Goal: Check status: Check status

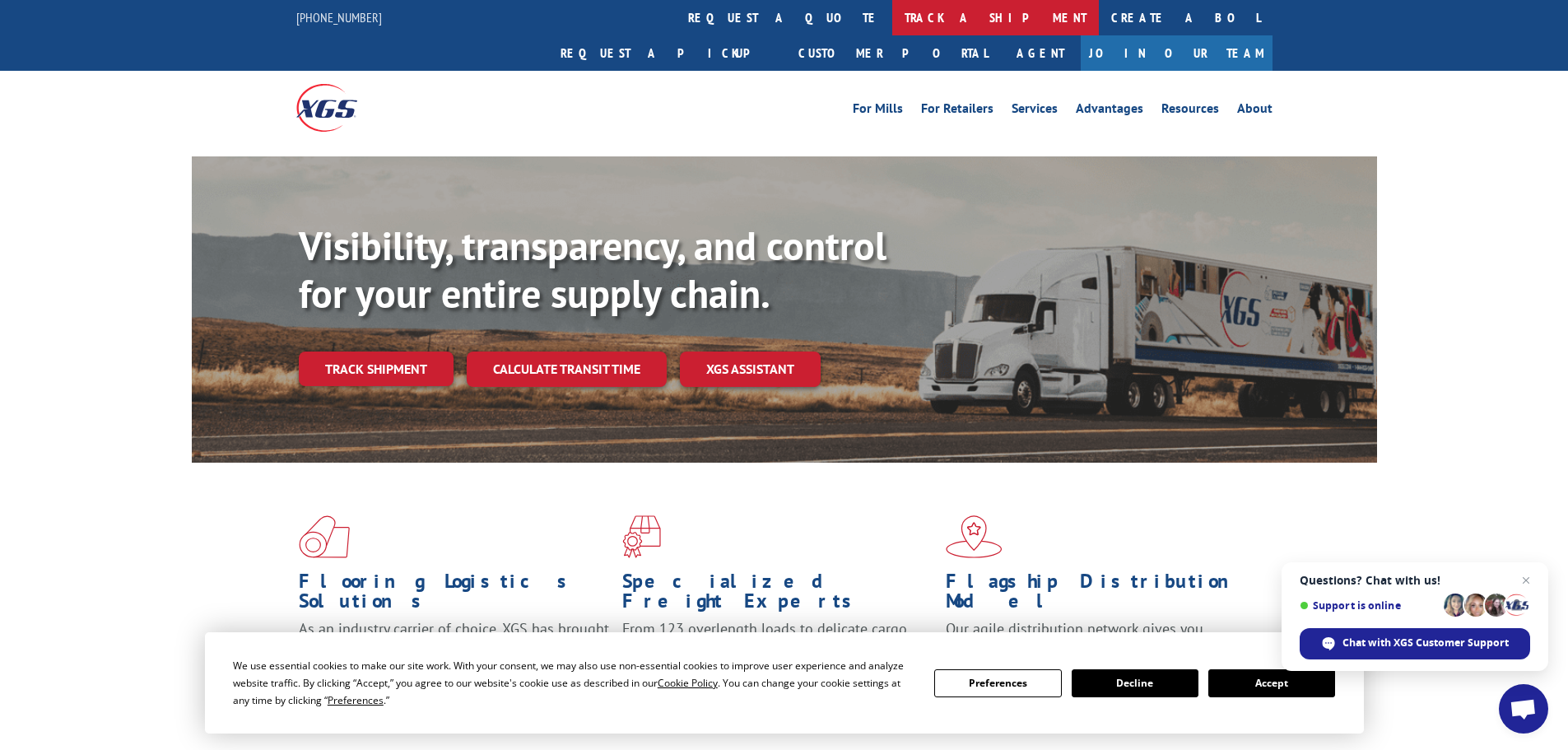
click at [892, 16] on link "track a shipment" at bounding box center [995, 17] width 207 height 36
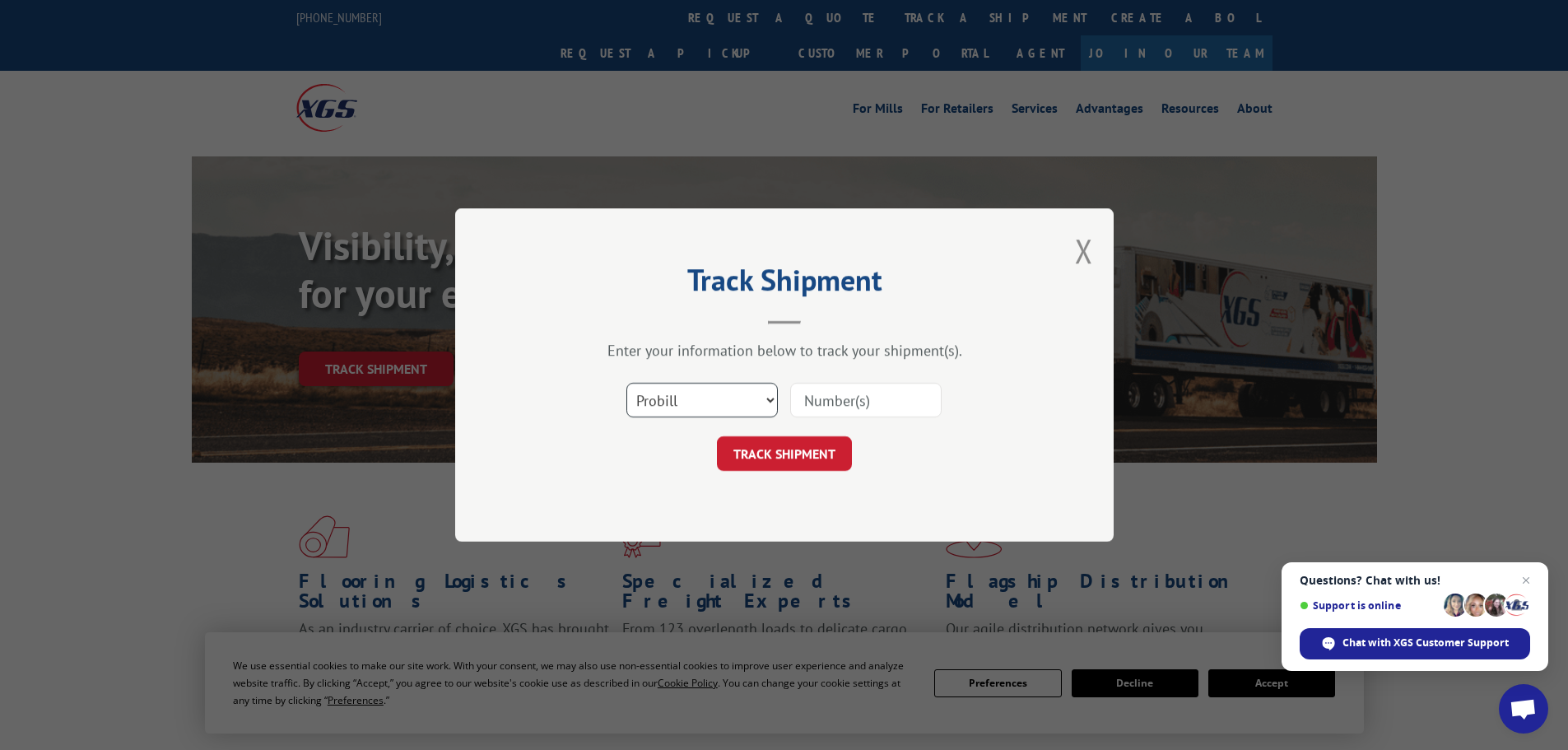
click at [686, 393] on select "Select category... Probill BOL PO" at bounding box center [702, 400] width 152 height 35
select select "bol"
click at [627, 383] on select "Select category... Probill BOL PO" at bounding box center [702, 400] width 152 height 35
click at [811, 400] on input at bounding box center [866, 400] width 152 height 35
paste input "5195010"
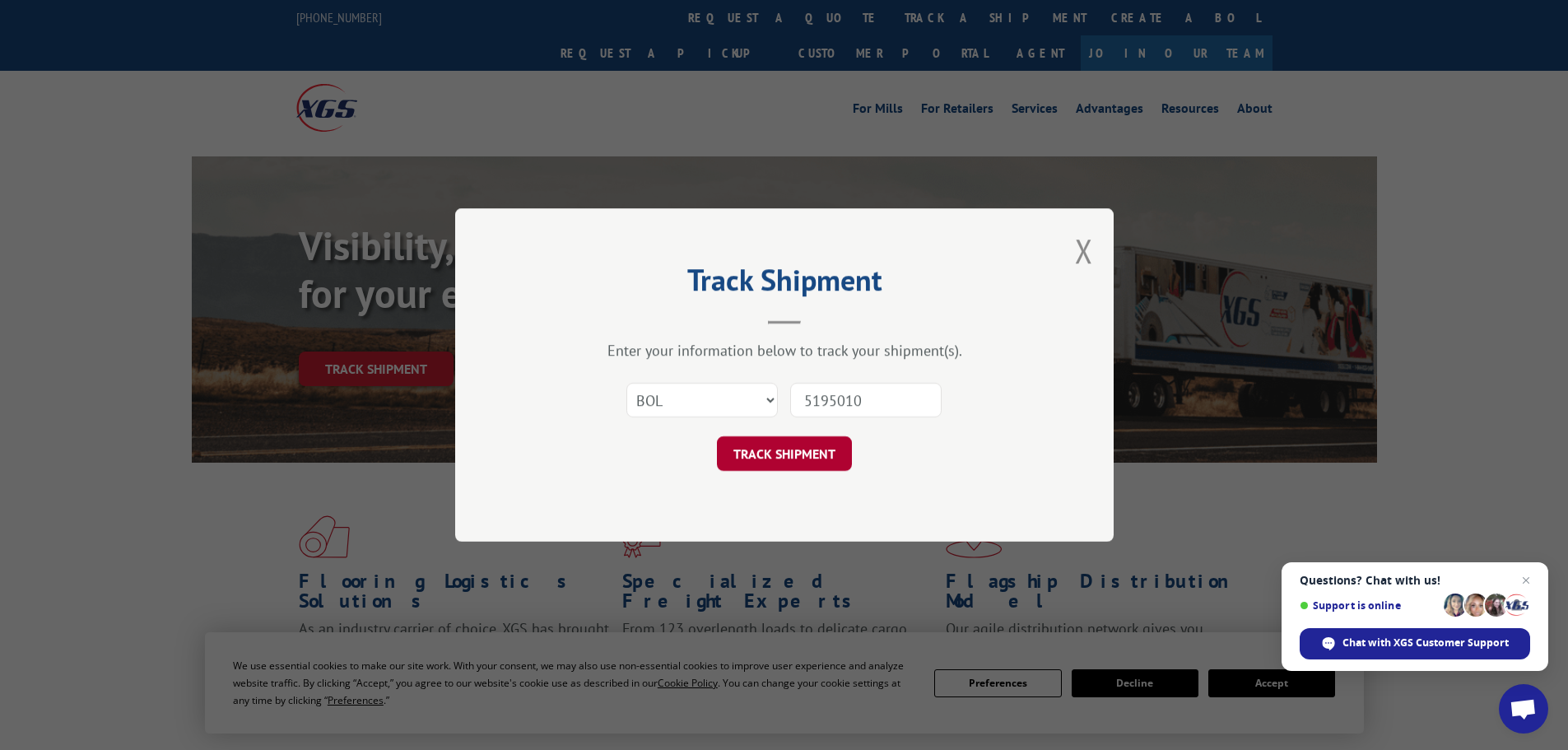
type input "5195010"
click at [756, 451] on button "TRACK SHIPMENT" at bounding box center [784, 454] width 135 height 35
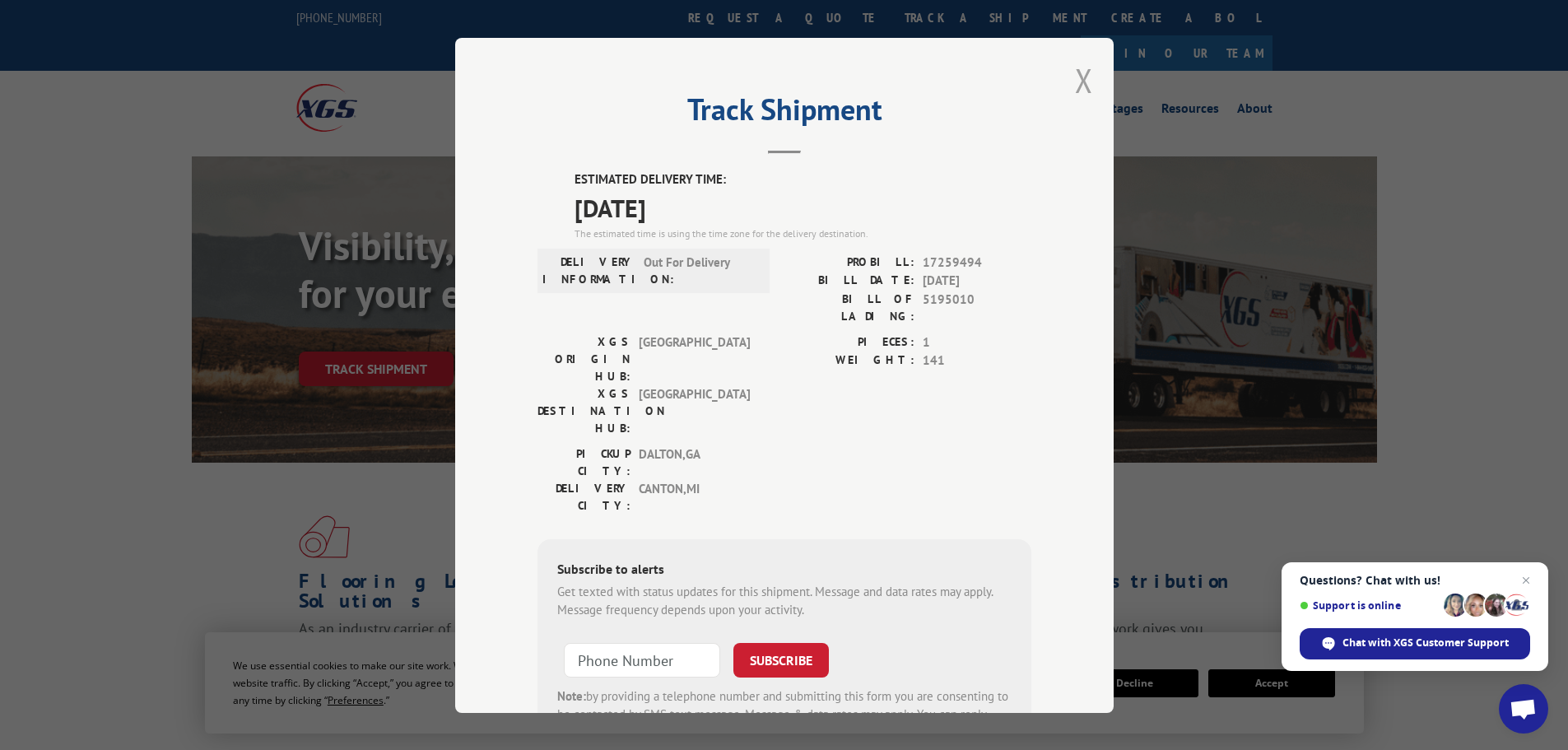
click at [1075, 76] on button "Close modal" at bounding box center [1084, 80] width 18 height 43
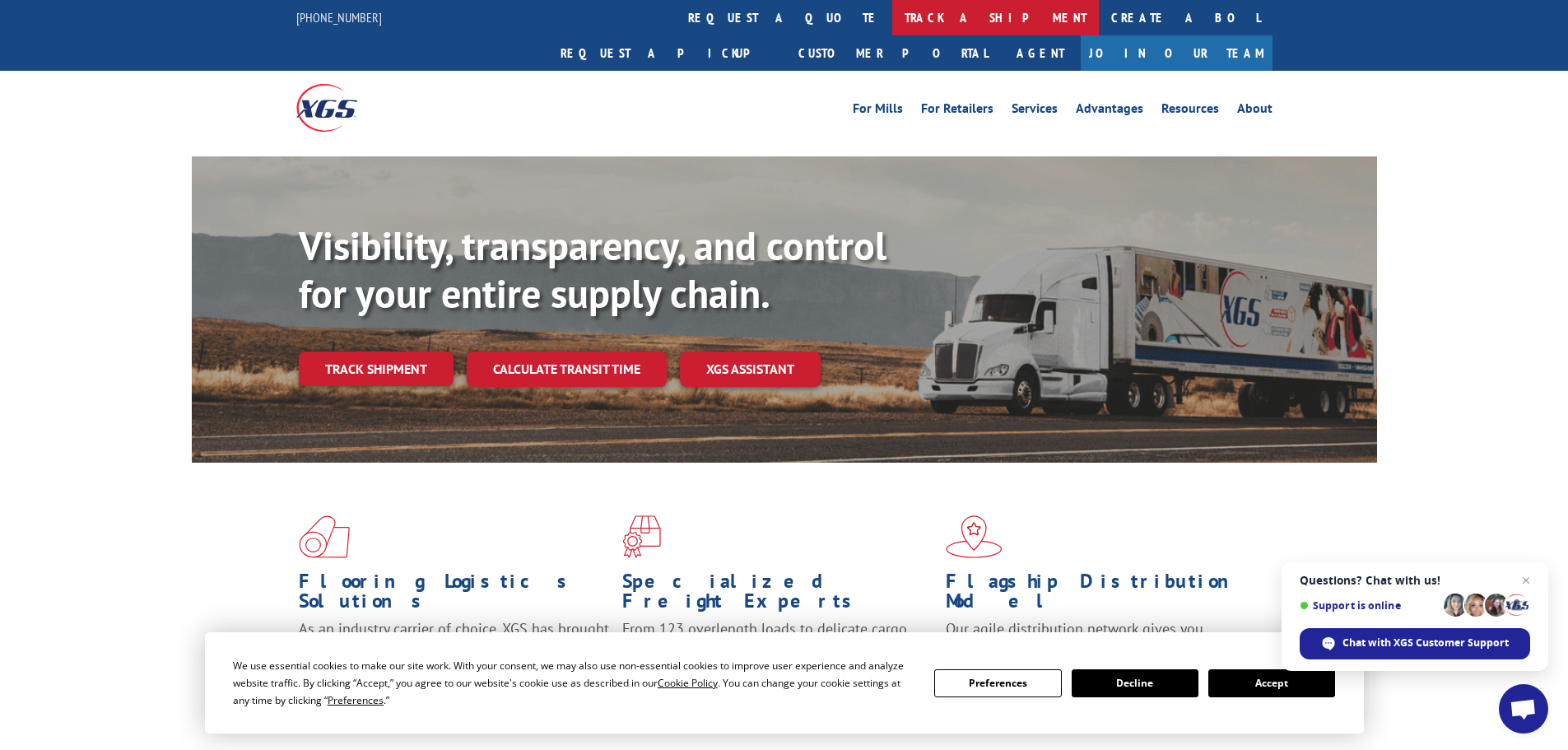
click at [892, 14] on link "track a shipment" at bounding box center [995, 17] width 207 height 36
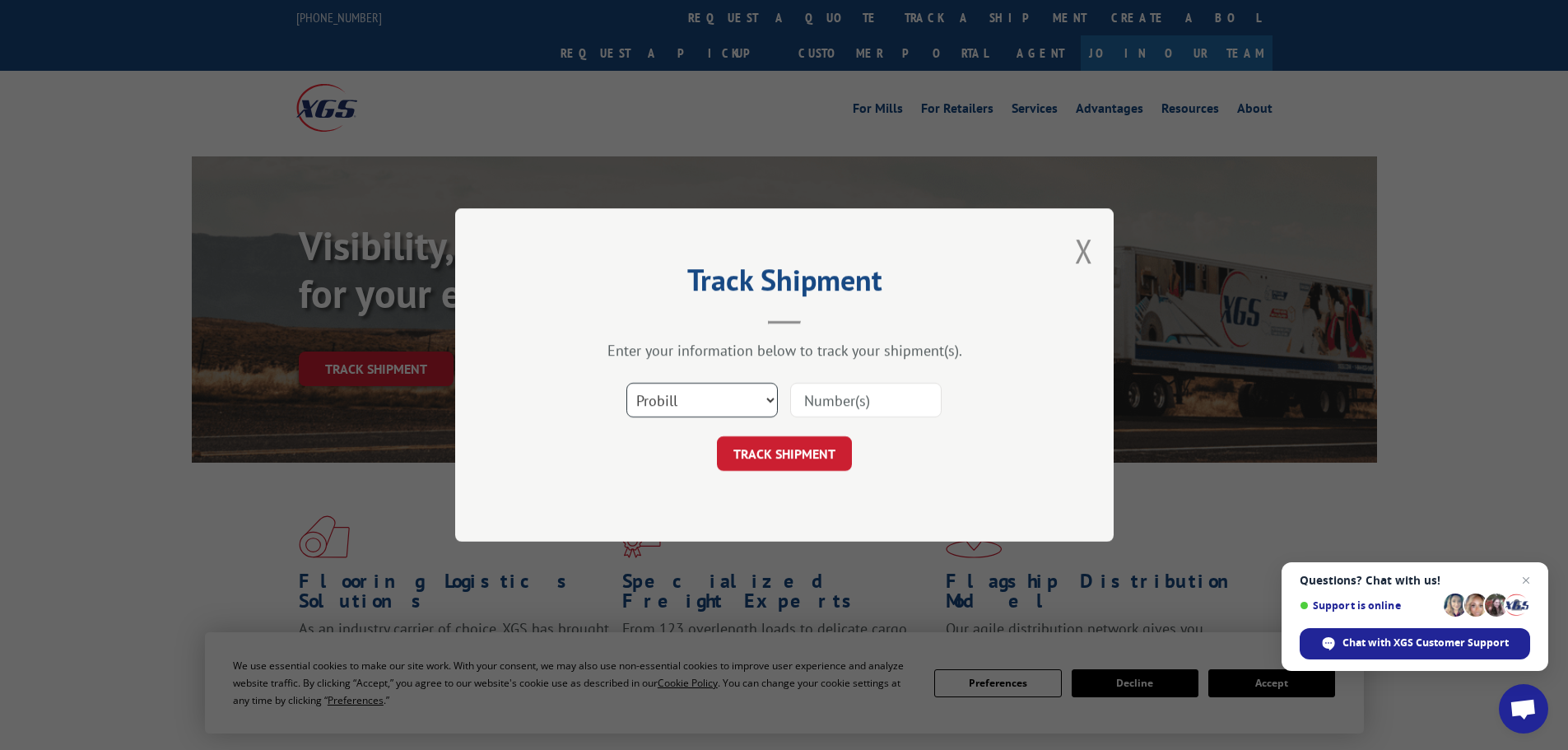
click at [692, 395] on select "Select category... Probill BOL PO" at bounding box center [702, 400] width 152 height 35
select select "bol"
click at [627, 383] on select "Select category... Probill BOL PO" at bounding box center [702, 400] width 152 height 35
click at [816, 403] on input at bounding box center [866, 400] width 152 height 35
paste input "6021917"
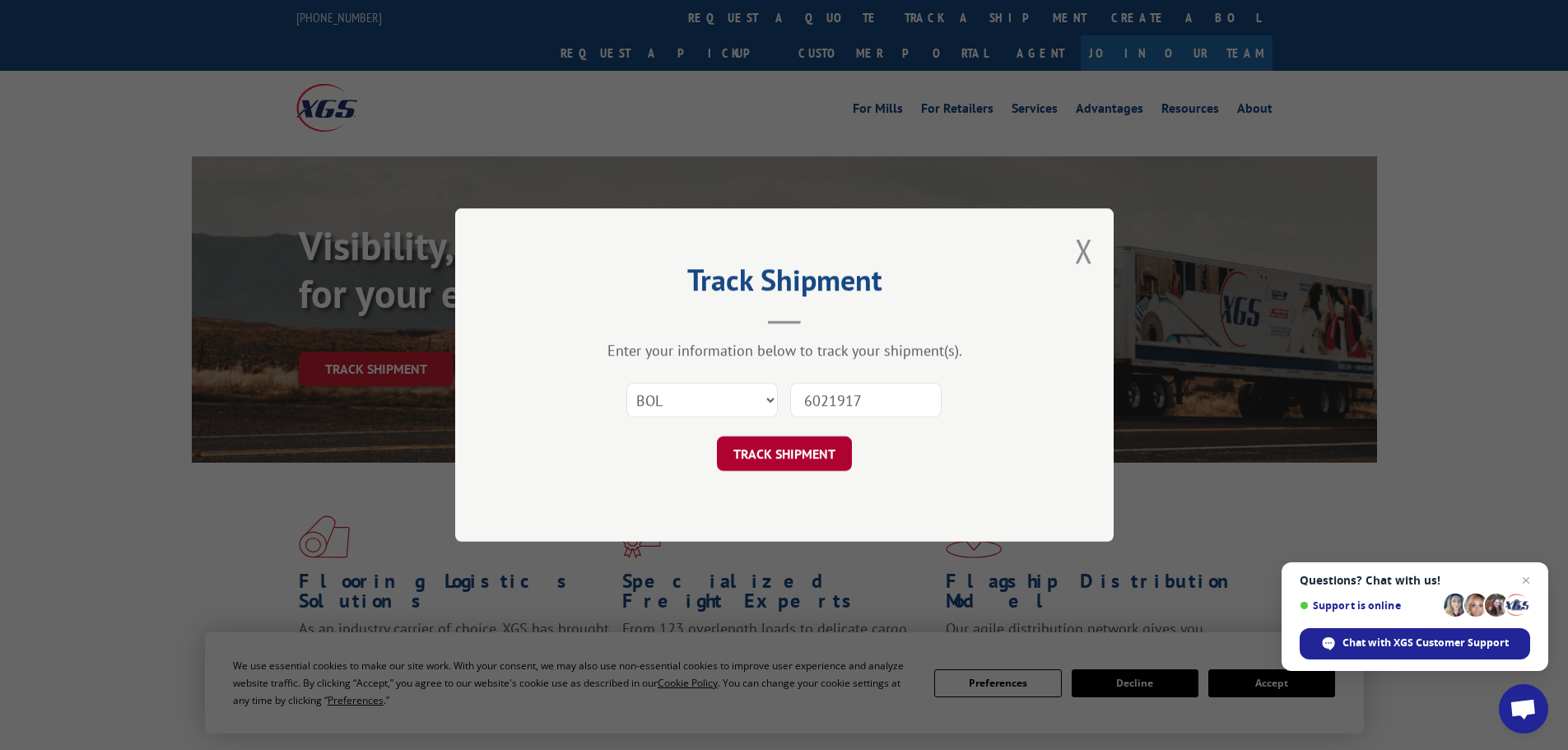
type input "6021917"
click at [782, 450] on button "TRACK SHIPMENT" at bounding box center [784, 454] width 135 height 35
